Goal: Check status

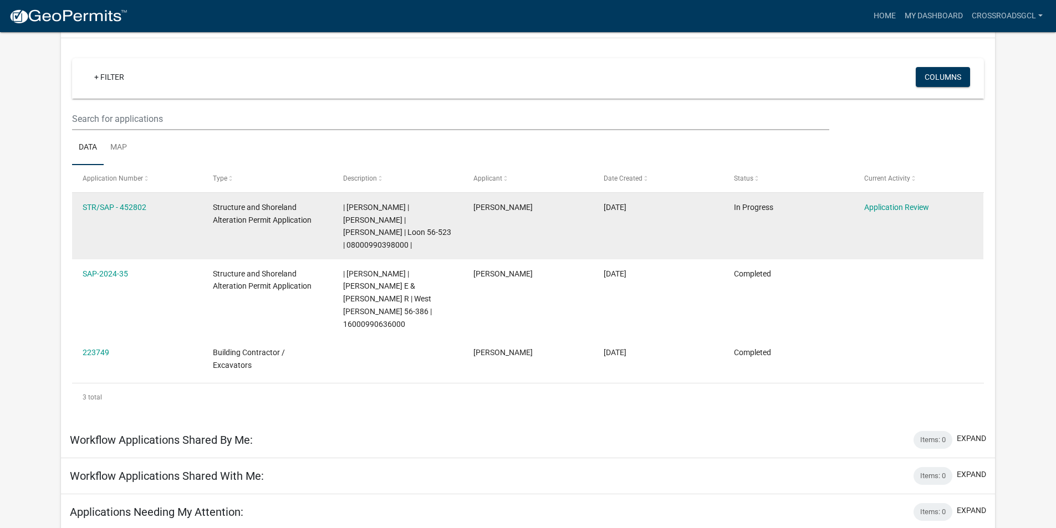
scroll to position [83, 0]
click at [872, 204] on link "Application Review" at bounding box center [896, 206] width 65 height 9
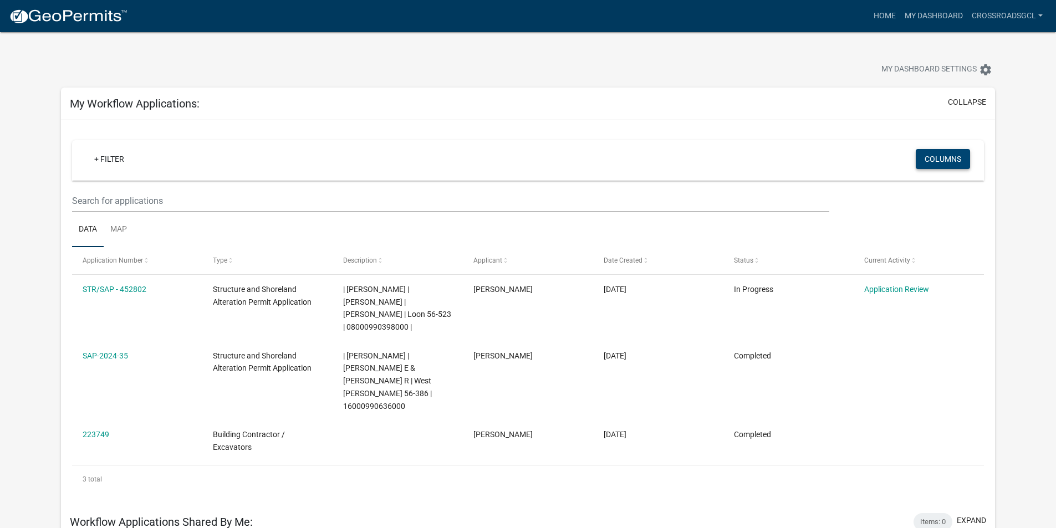
click at [929, 161] on button "Columns" at bounding box center [943, 159] width 54 height 20
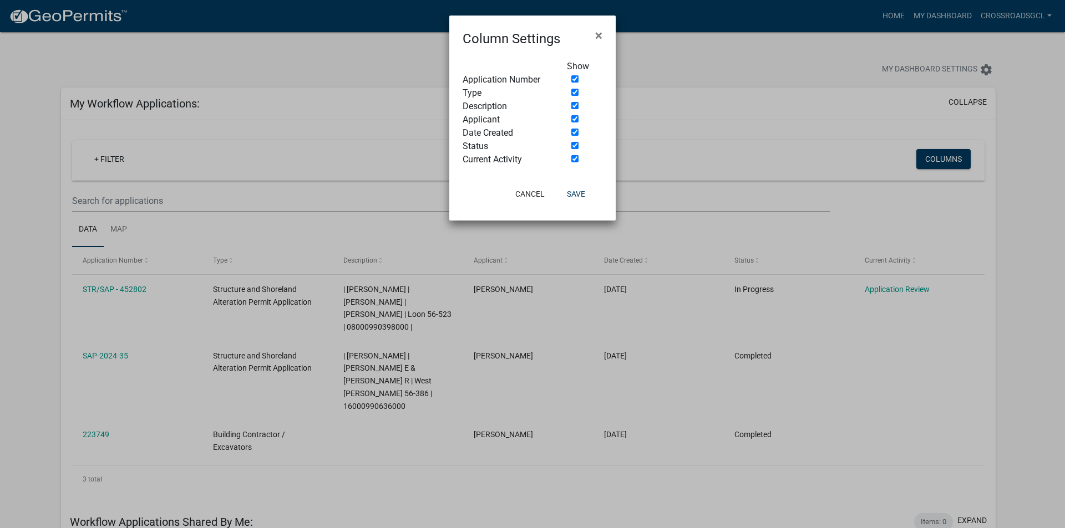
click at [706, 154] on ngb-modal-window "Column Settings × Show Application Number Type Description Applicant Date Creat…" at bounding box center [532, 264] width 1065 height 528
